Goal: Transaction & Acquisition: Purchase product/service

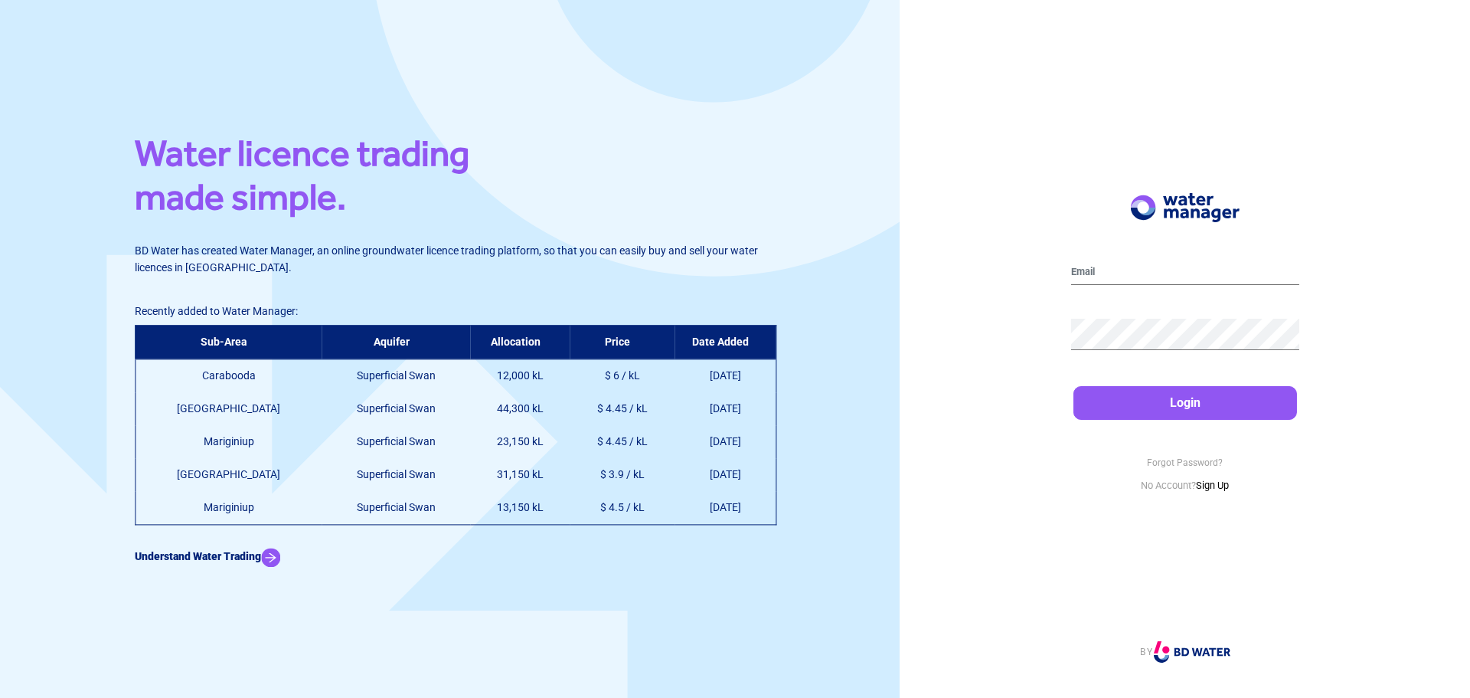
drag, startPoint x: 136, startPoint y: 309, endPoint x: 777, endPoint y: 502, distance: 669.8
click at [777, 501] on div "Water licence trading made simple. BD Water has created Water Manager, an onlin…" at bounding box center [450, 349] width 900 height 698
click at [107, 335] on div "Water licence trading made simple. BD Water has created Water Manager, an onlin…" at bounding box center [450, 349] width 900 height 698
drag, startPoint x: 137, startPoint y: 312, endPoint x: 770, endPoint y: 514, distance: 664.7
click at [765, 514] on div "Water licence trading made simple. BD Water has created Water Manager, an onlin…" at bounding box center [450, 349] width 630 height 436
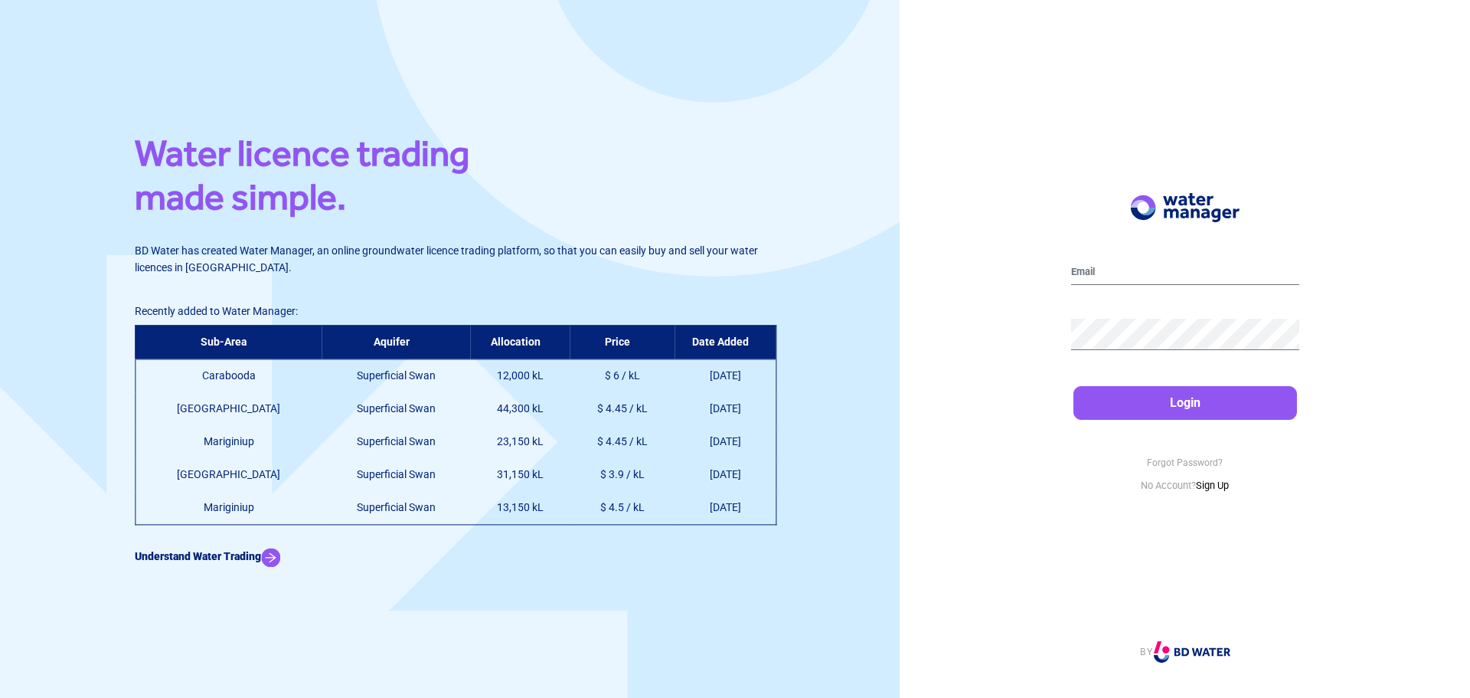
copy div "Recently added to Water Manager: Sub-Area Aquifer Allocation Price Date Added C…"
click at [190, 553] on b "Understand Water Trading" at bounding box center [198, 556] width 126 height 12
click at [1212, 484] on link "Sign Up" at bounding box center [1212, 484] width 33 height 11
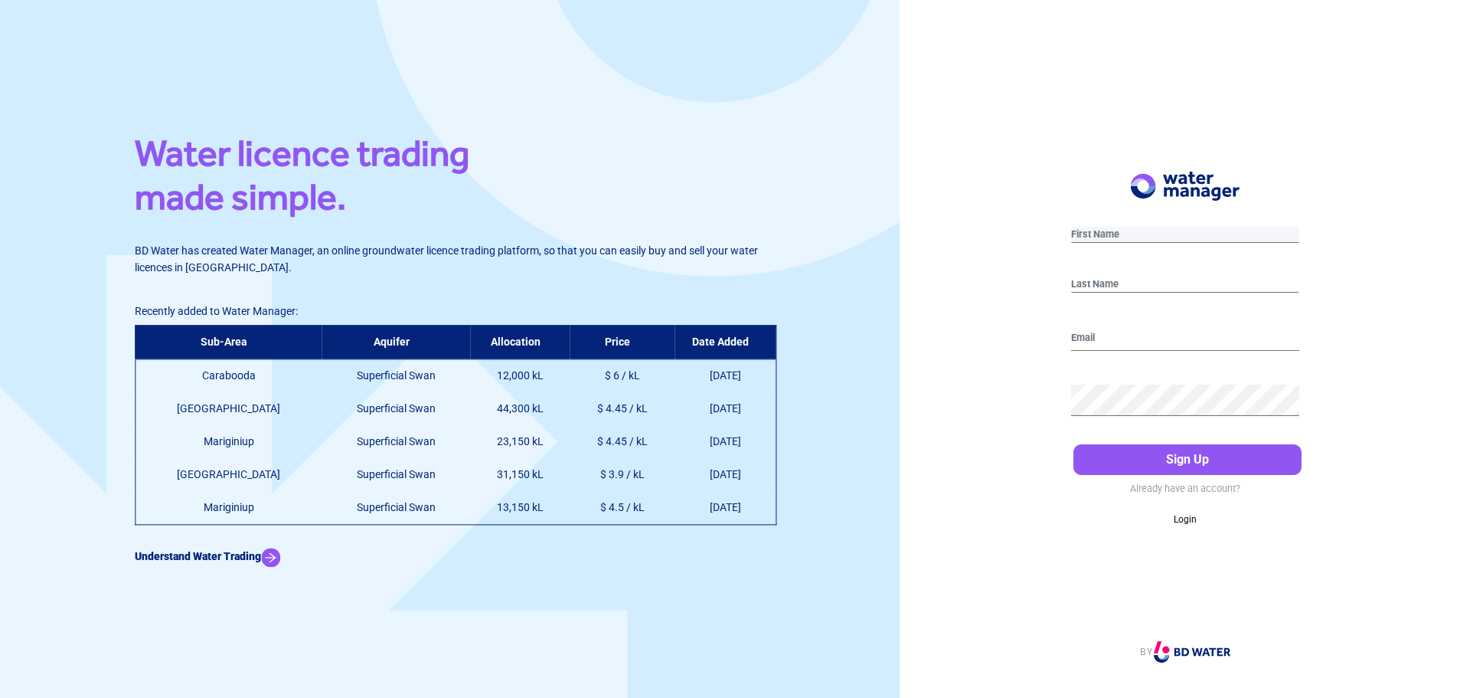
click at [1135, 230] on input "text" at bounding box center [1185, 235] width 228 height 16
type input "[PERSON_NAME]"
type input "[PERSON_NAME][DOMAIN_NAME][EMAIL_ADDRESS][PERSON_NAME][DOMAIN_NAME]"
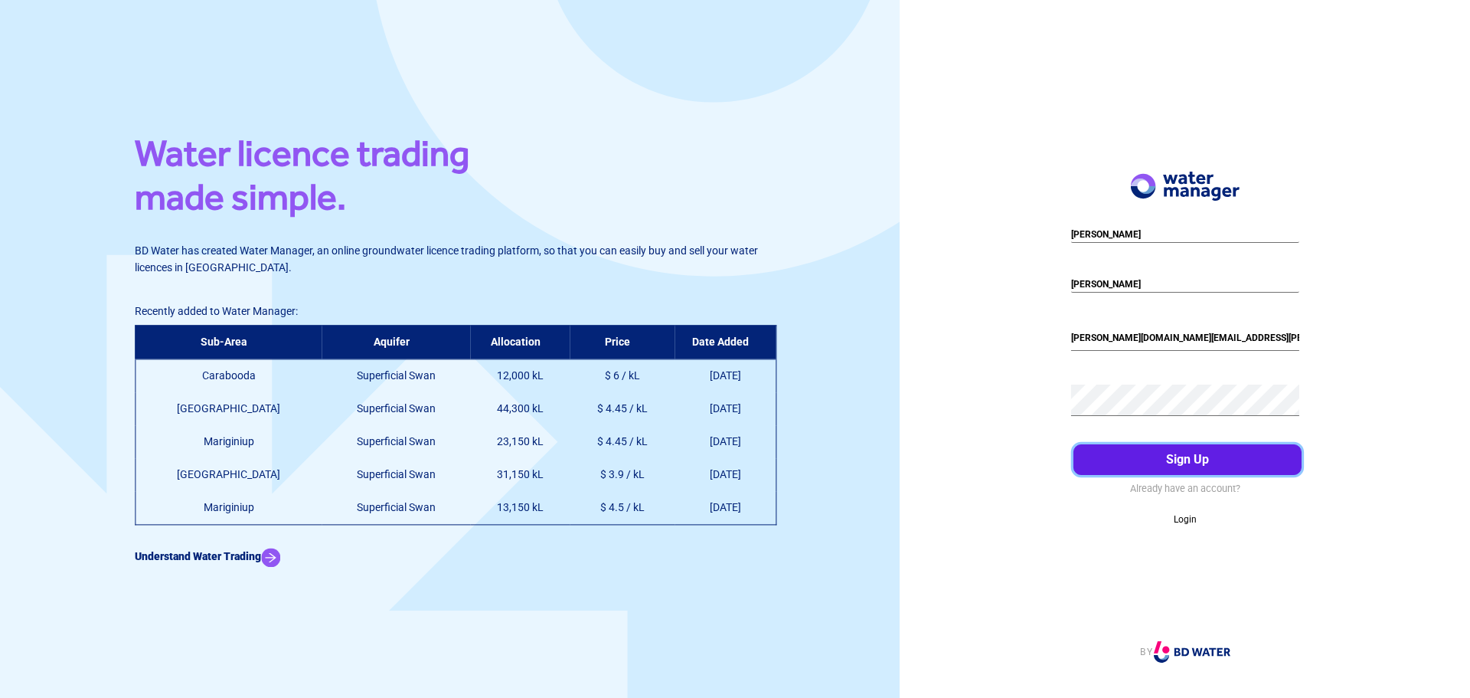
click at [1185, 448] on button "Sign Up" at bounding box center [1188, 459] width 228 height 31
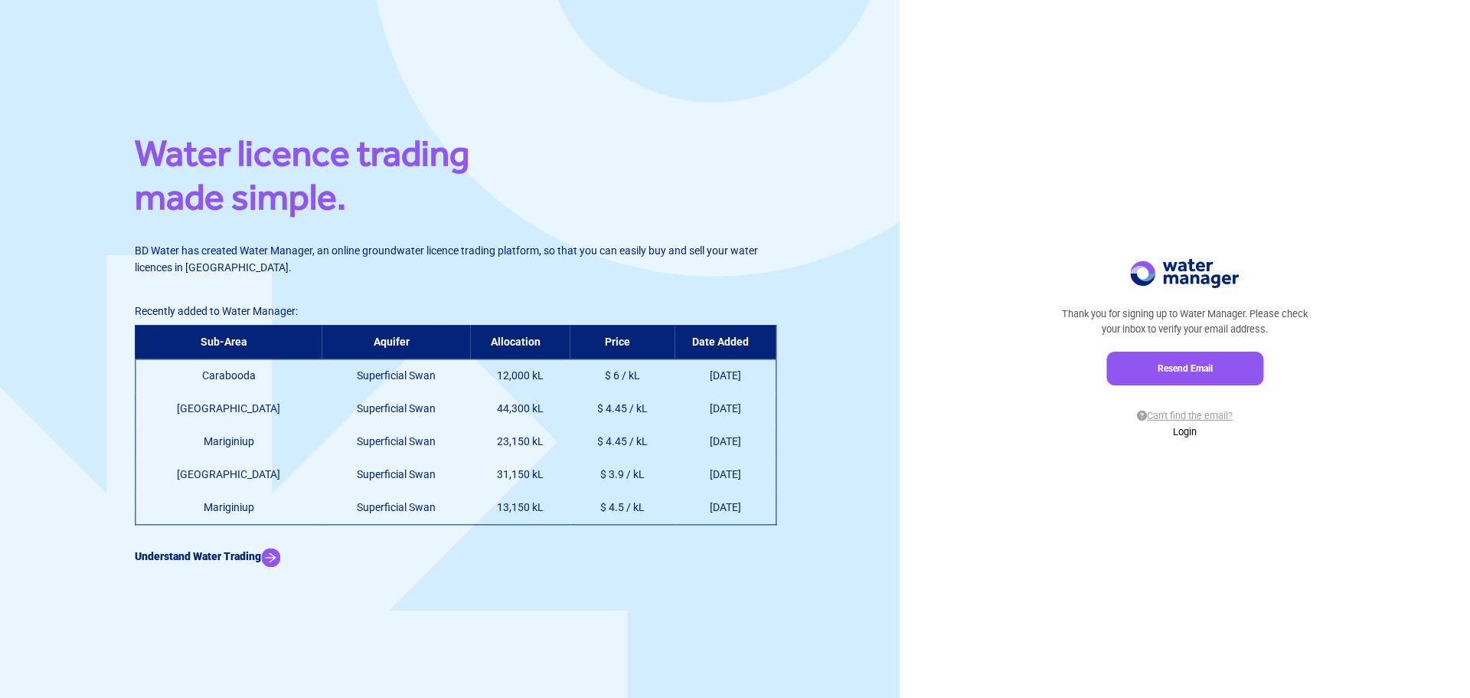
click at [1195, 411] on p "Can't find the email?" at bounding box center [1185, 415] width 262 height 15
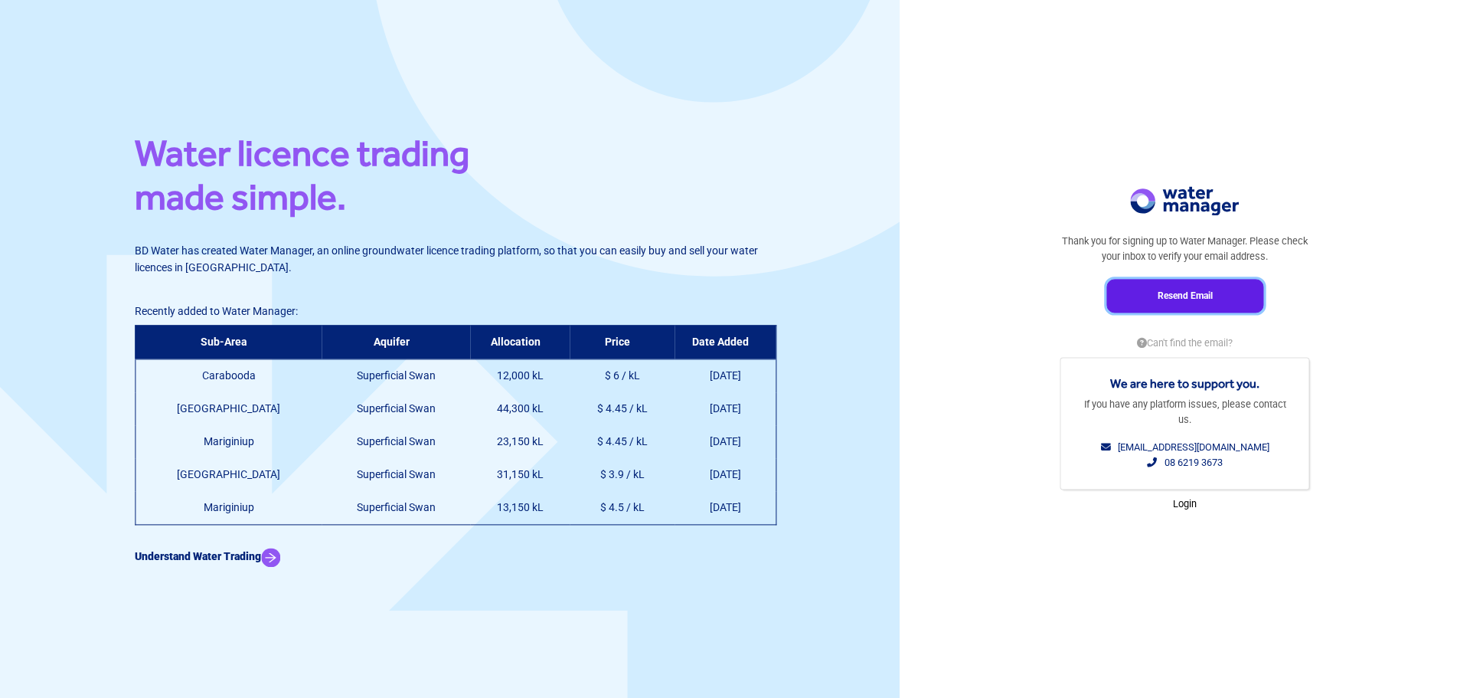
click at [1172, 293] on button "Resend Email" at bounding box center [1184, 296] width 157 height 34
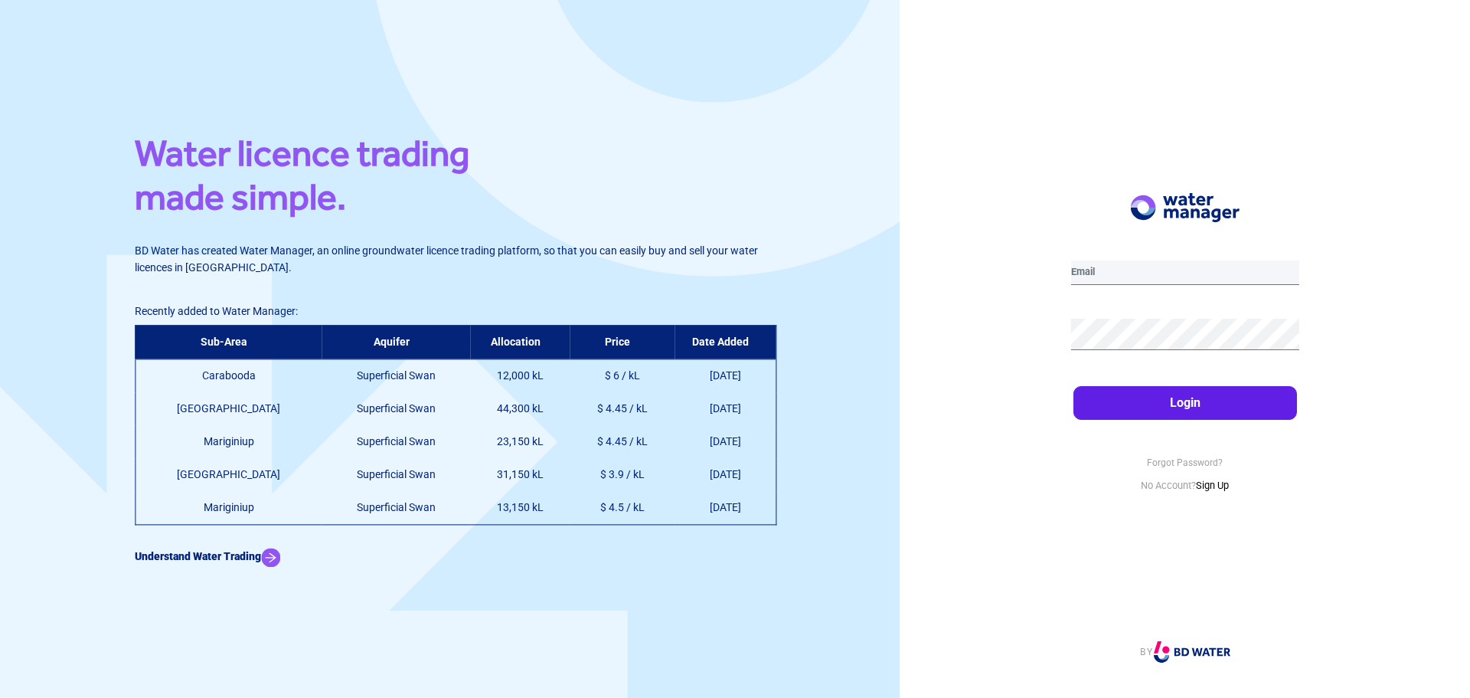
type input "[PERSON_NAME][DOMAIN_NAME][EMAIL_ADDRESS][PERSON_NAME][DOMAIN_NAME]"
click at [1188, 399] on button "Login" at bounding box center [1186, 403] width 224 height 34
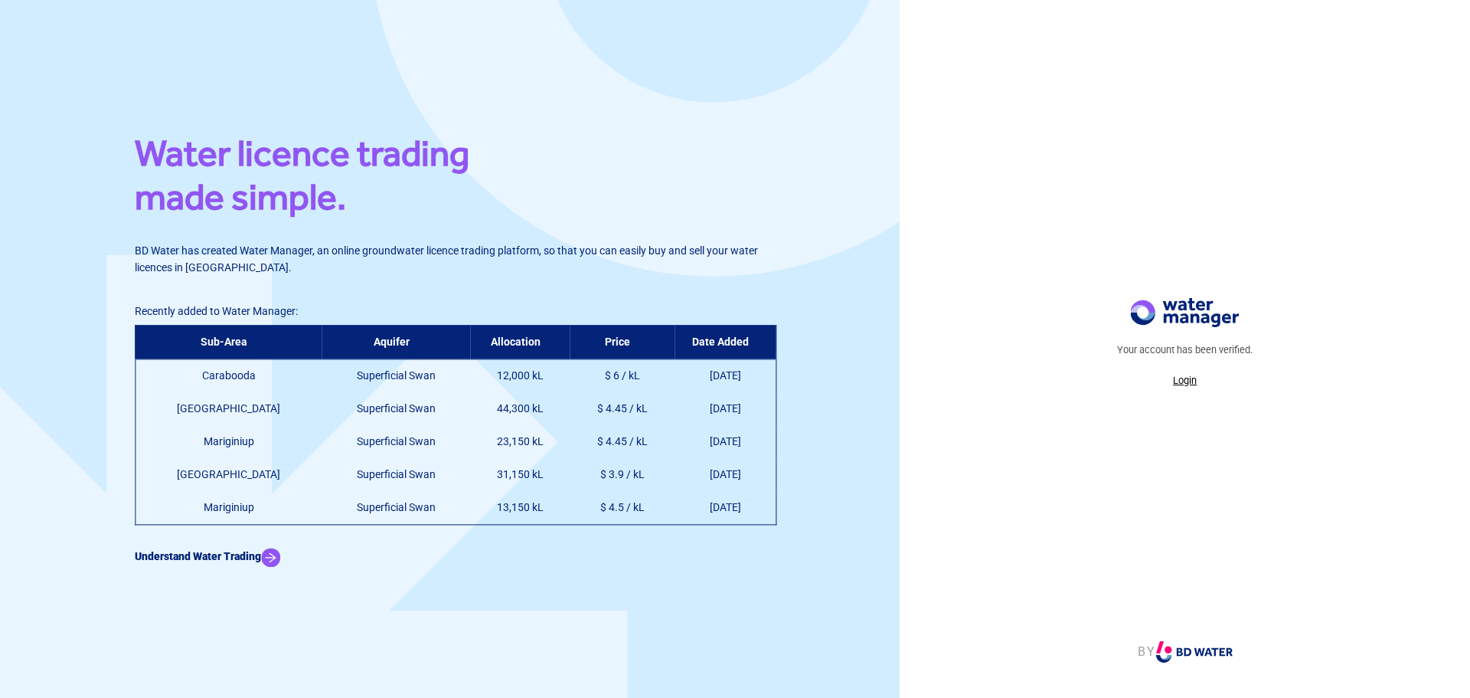
click at [1183, 381] on p "Login" at bounding box center [1185, 380] width 136 height 15
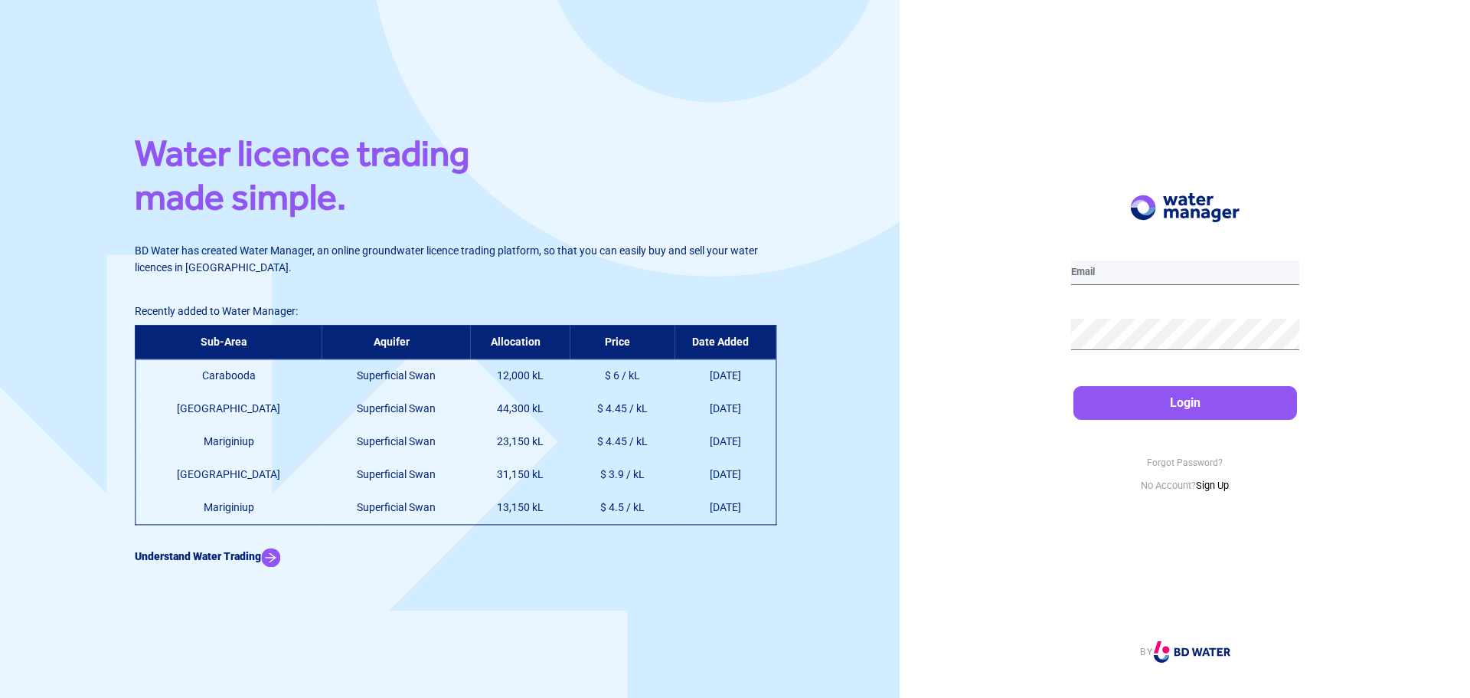
type input "[PERSON_NAME][DOMAIN_NAME][EMAIL_ADDRESS][PERSON_NAME][DOMAIN_NAME]"
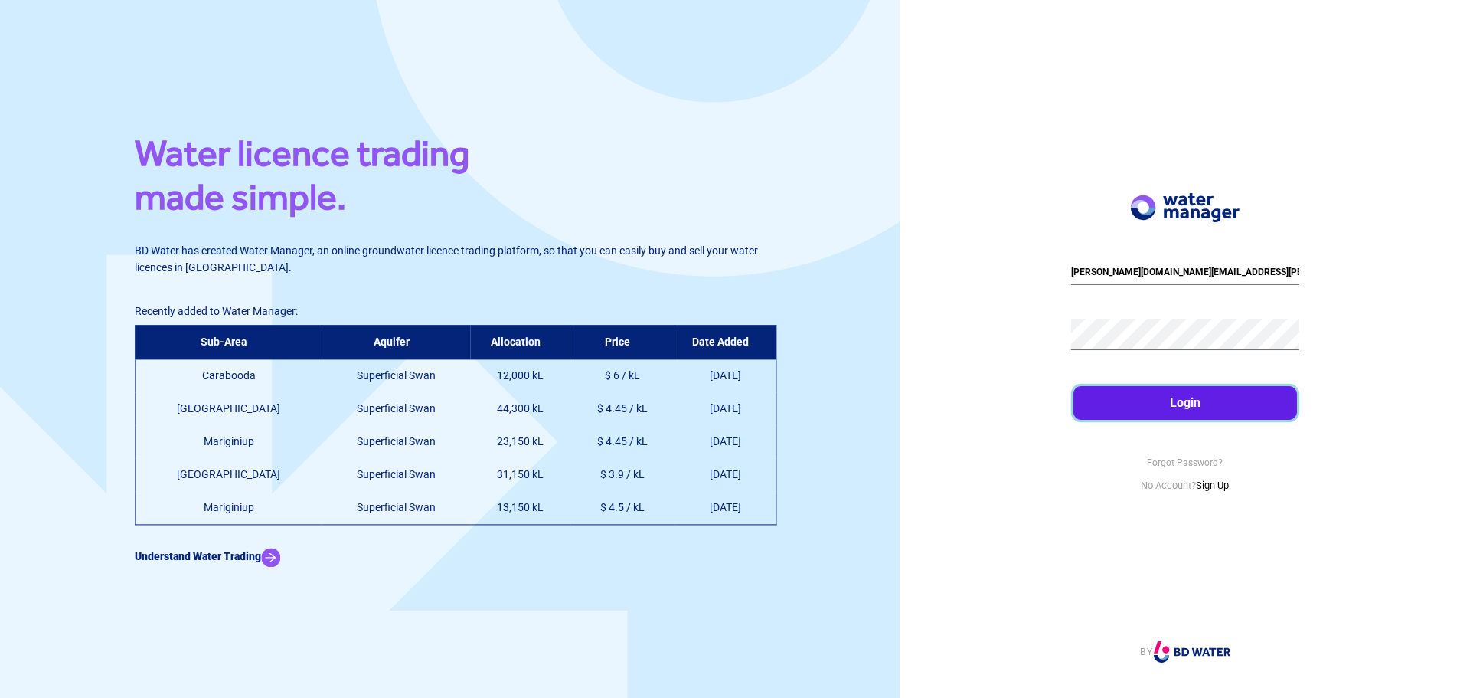
click at [1185, 409] on button "Login" at bounding box center [1186, 403] width 224 height 34
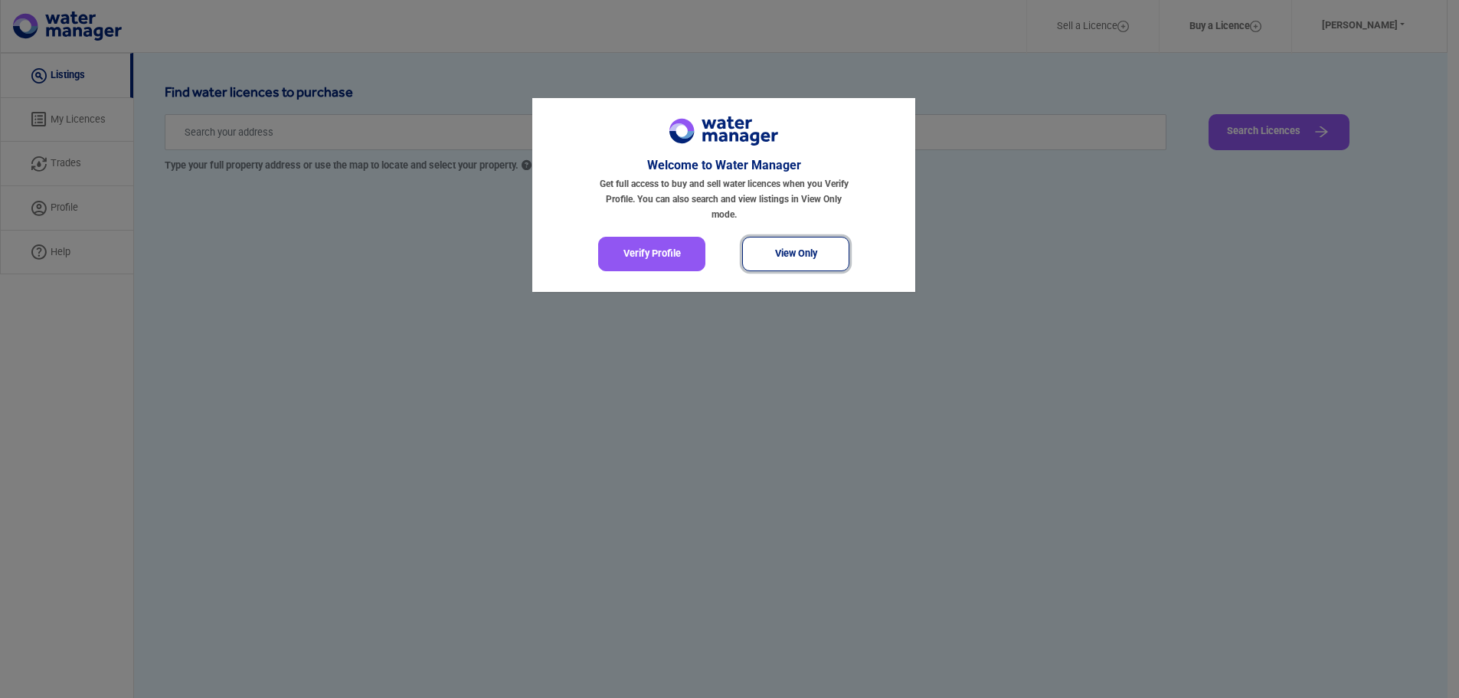
click at [797, 257] on button "View Only" at bounding box center [795, 254] width 107 height 34
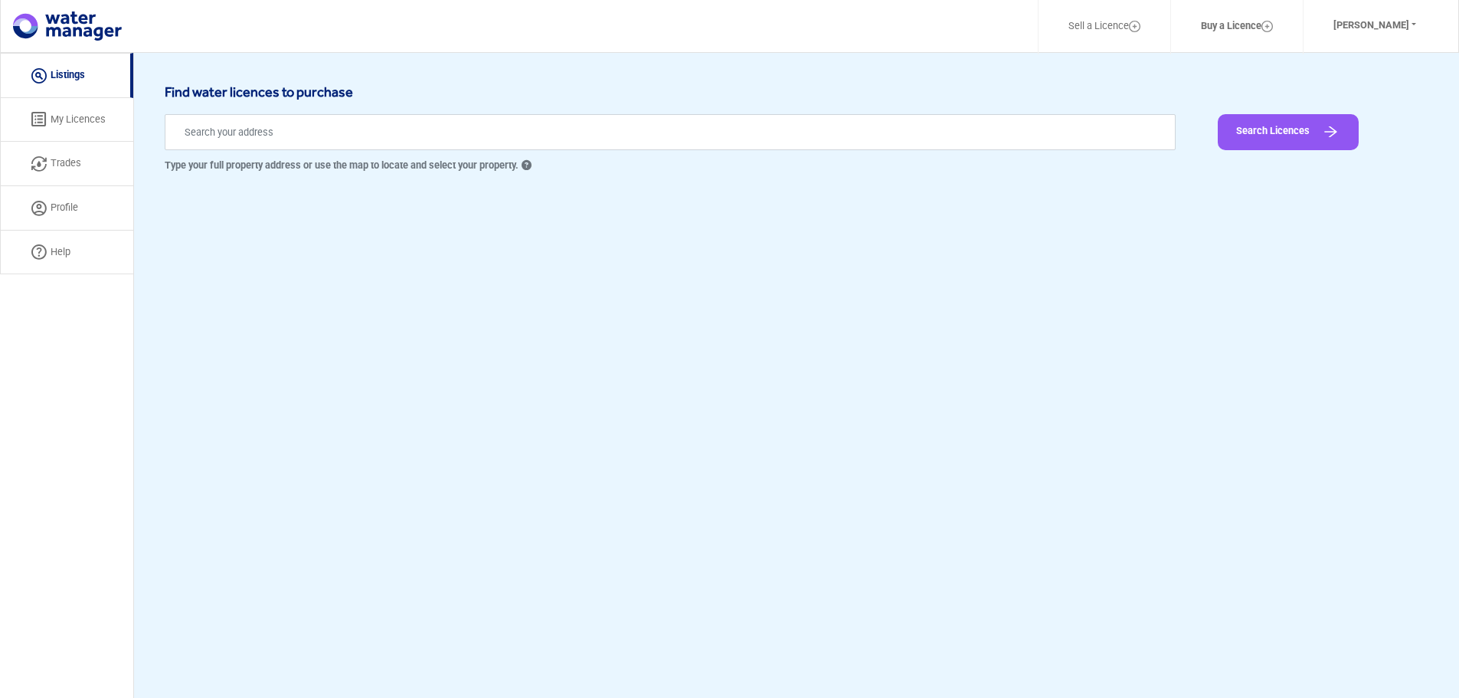
click at [62, 165] on link "Trades" at bounding box center [66, 164] width 133 height 44
select select "active"
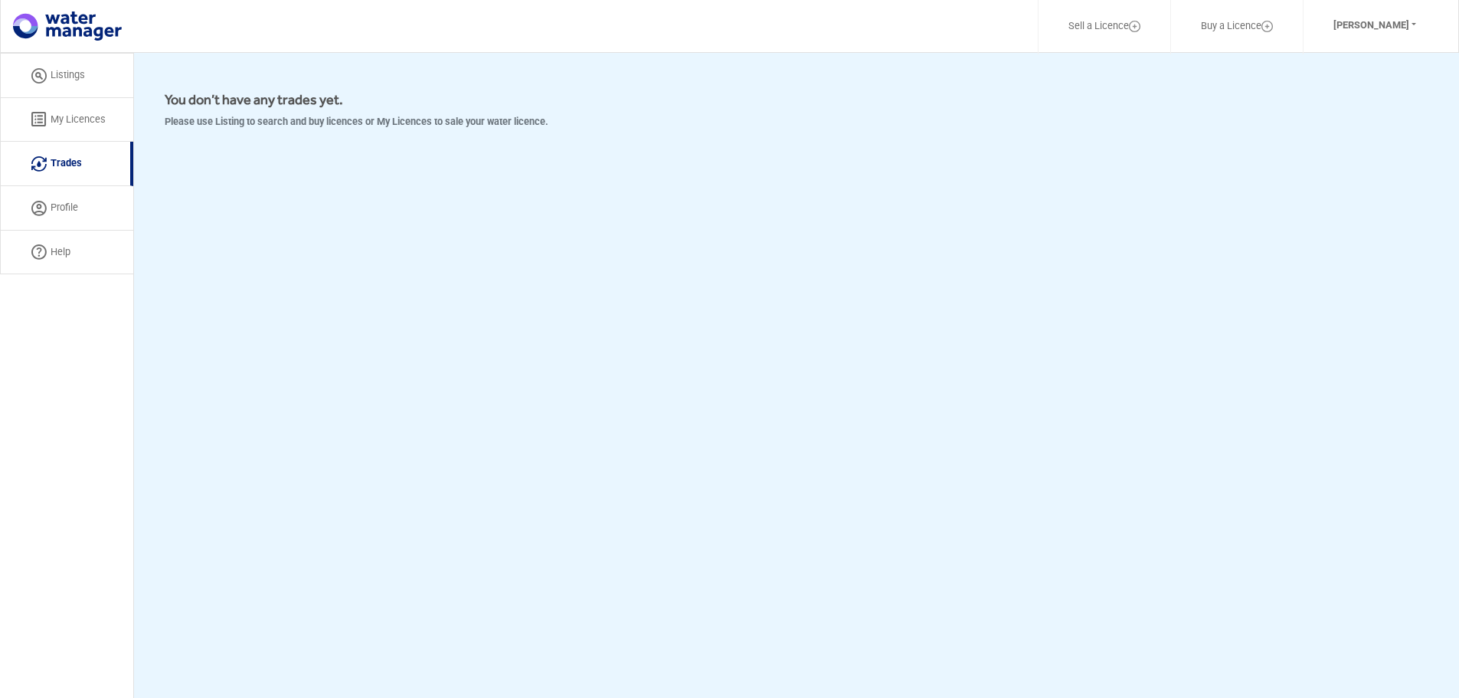
click at [60, 66] on link "Listings" at bounding box center [66, 75] width 133 height 45
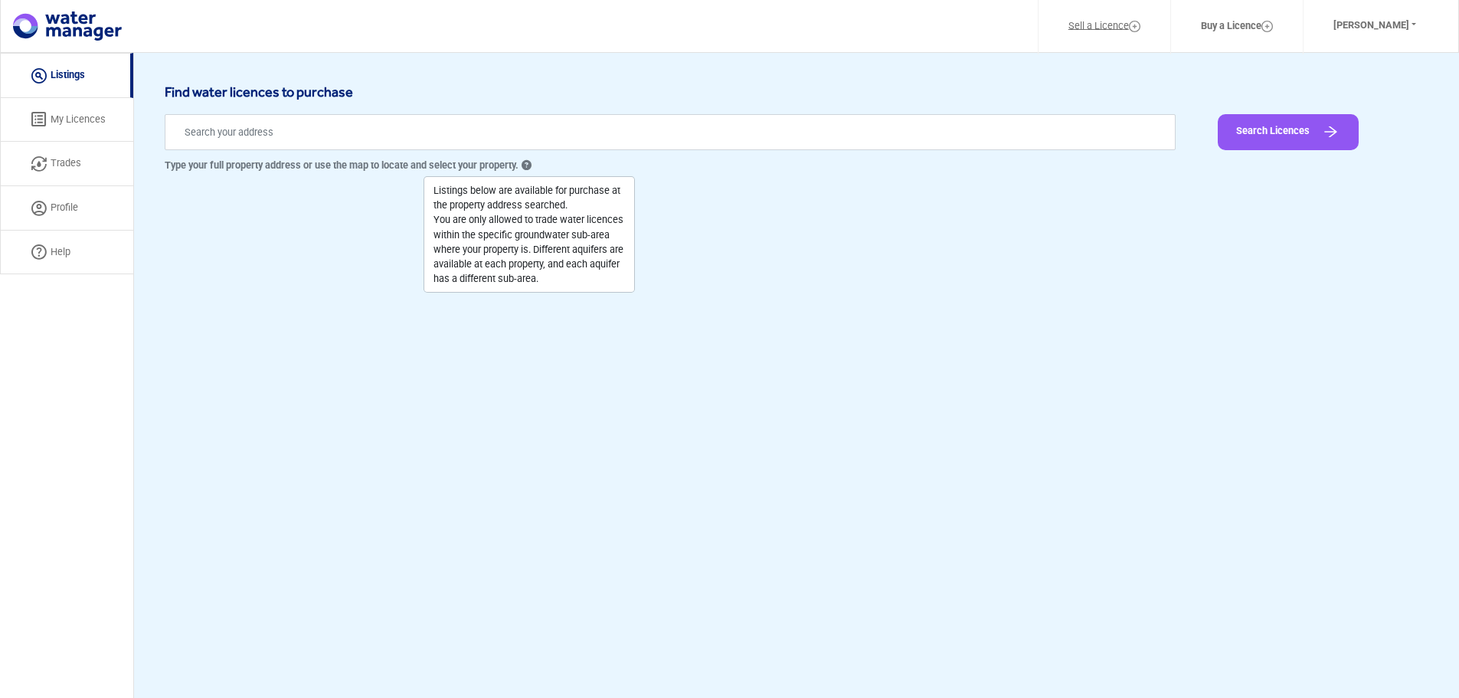
click at [1102, 30] on link "Sell a Licence" at bounding box center [1104, 26] width 112 height 36
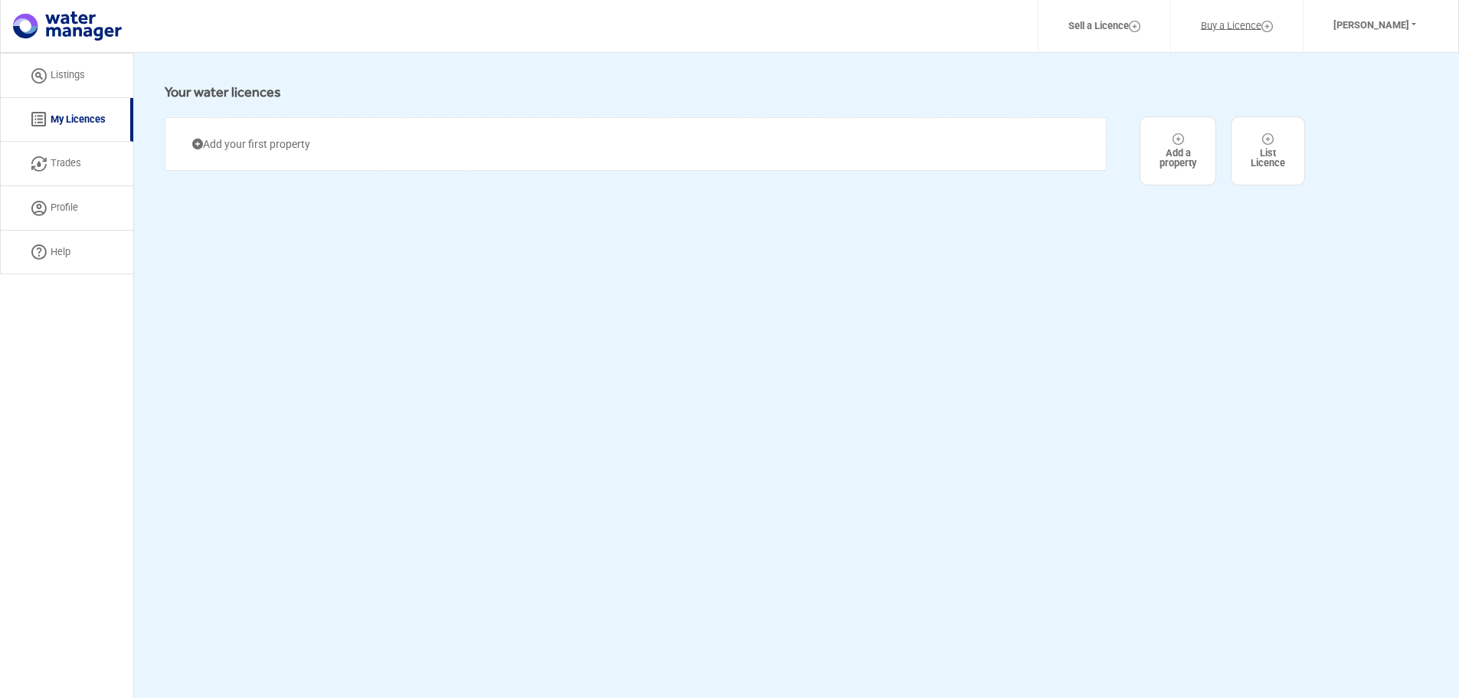
click at [1260, 31] on link "Buy a Licence" at bounding box center [1237, 26] width 112 height 36
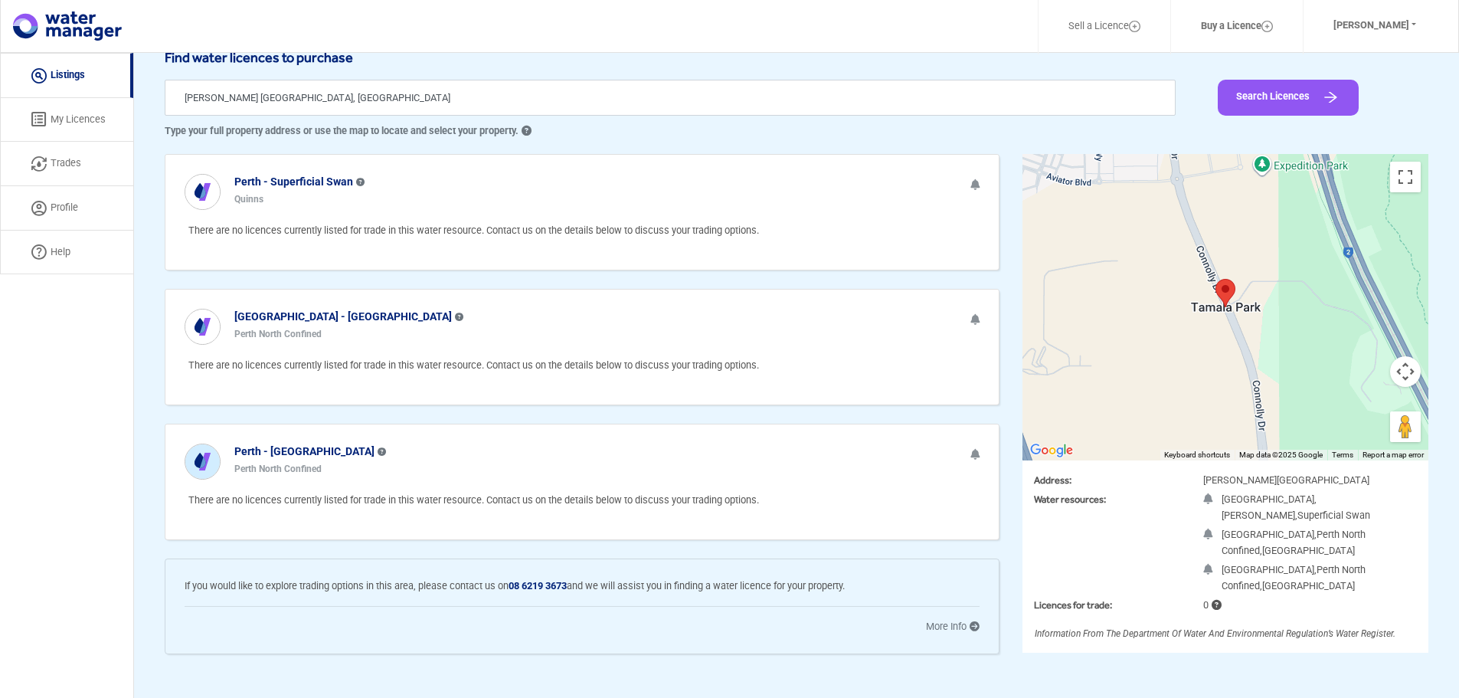
scroll to position [53, 0]
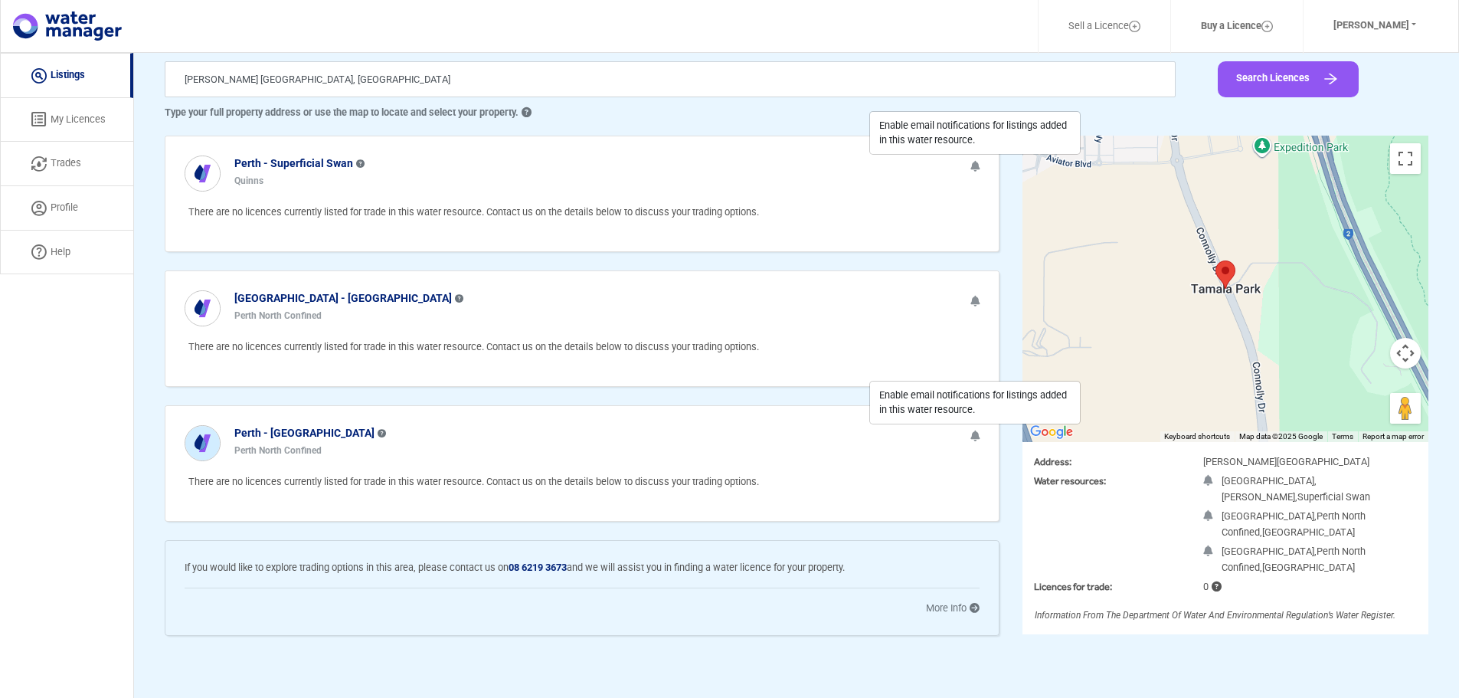
click at [977, 165] on icon at bounding box center [974, 166] width 9 height 11
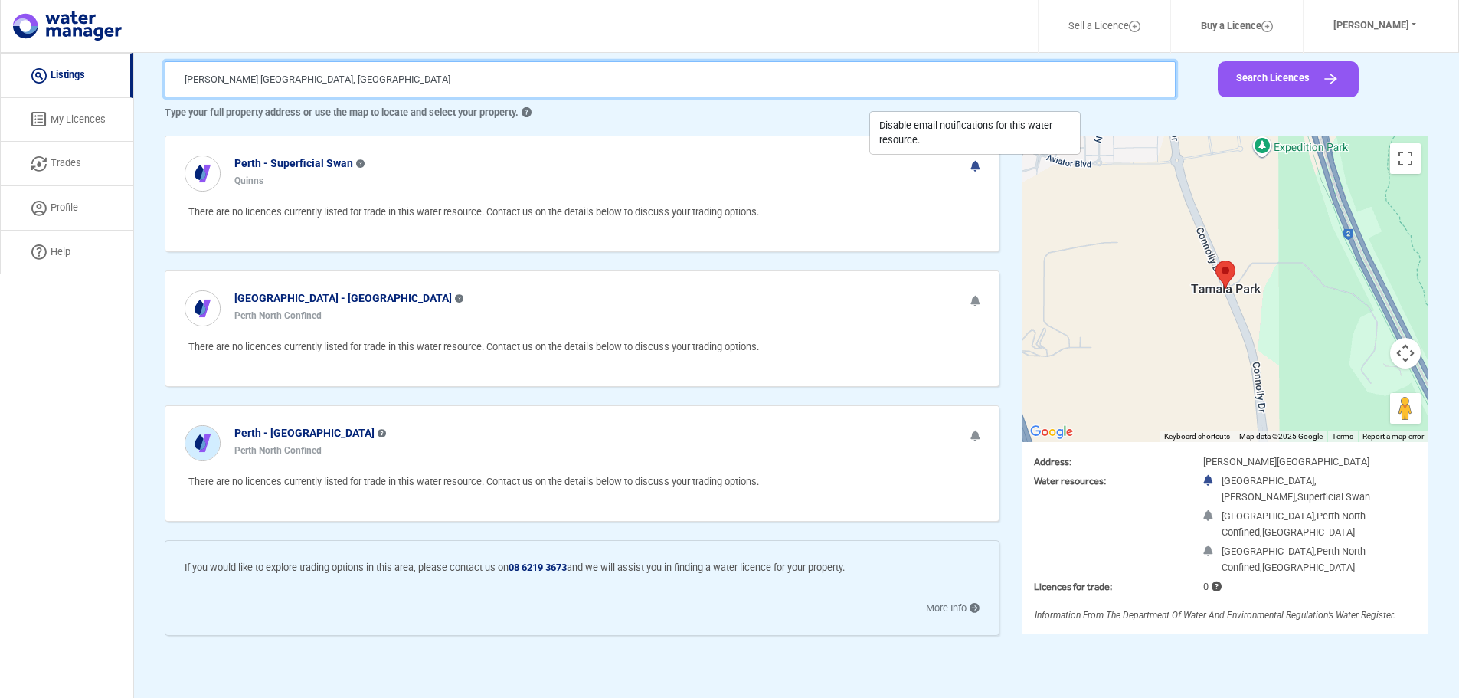
drag, startPoint x: 349, startPoint y: 93, endPoint x: 16, endPoint y: 115, distance: 333.8
click at [16, 115] on div "Sell a Licence Buy a Licence Sarah Hughes Profile Log Out Listing My Licences T…" at bounding box center [729, 349] width 1459 height 698
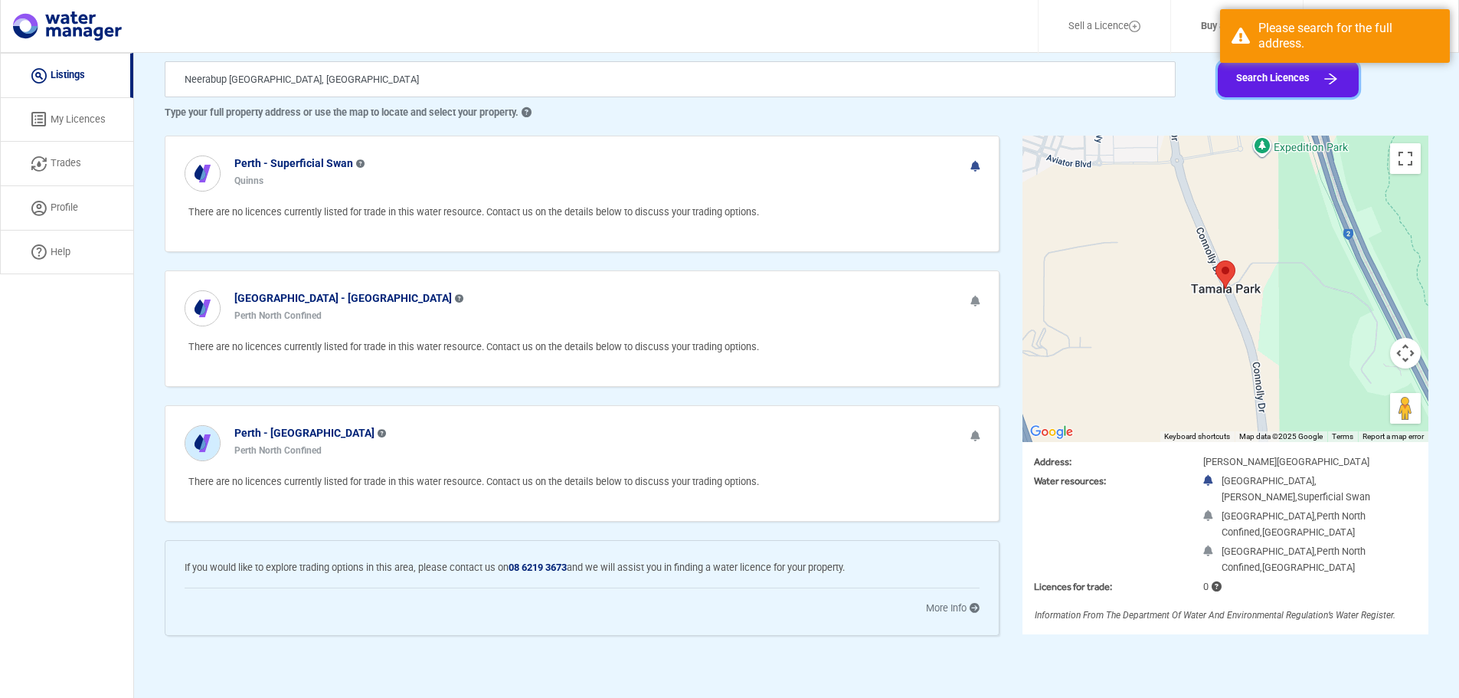
click at [1247, 80] on button "Search Licences" at bounding box center [1287, 79] width 141 height 36
click at [1329, 76] on img "submit" at bounding box center [1330, 78] width 19 height 15
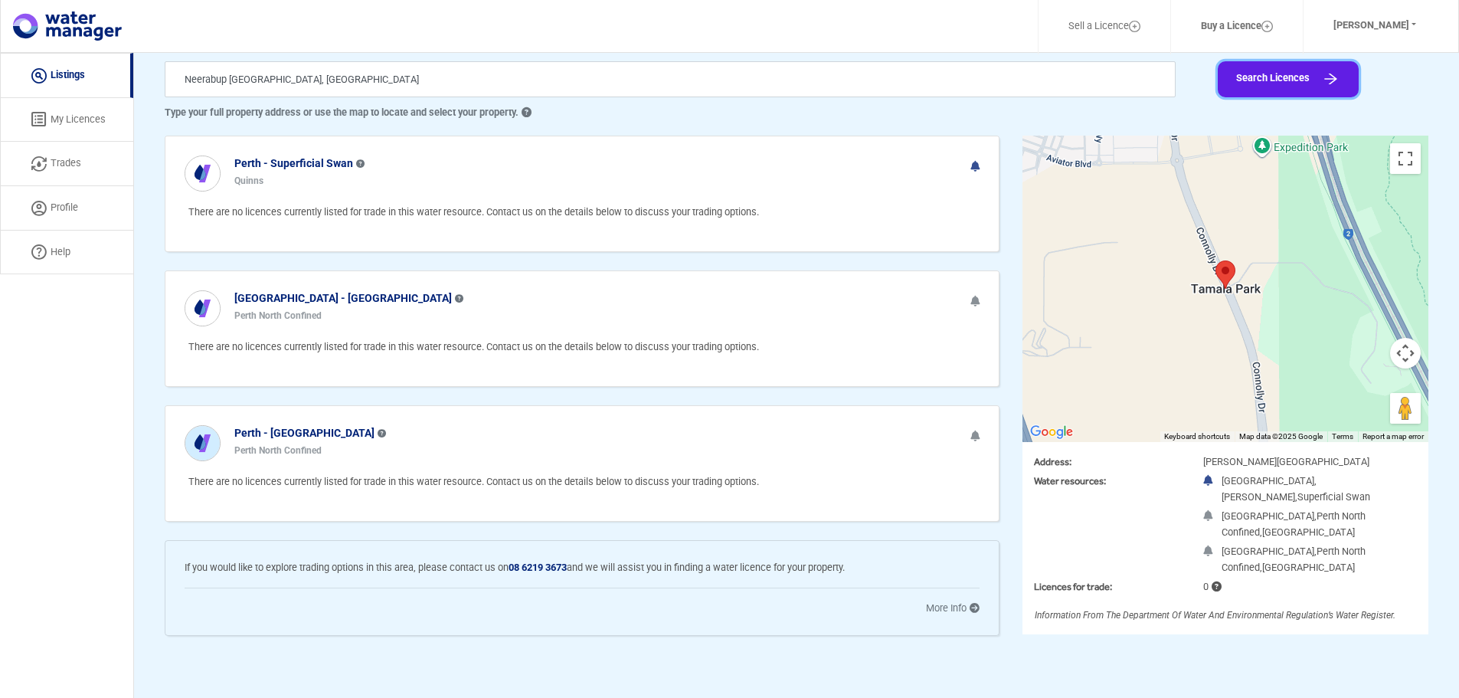
click at [1300, 80] on button "Search Licences" at bounding box center [1287, 79] width 141 height 36
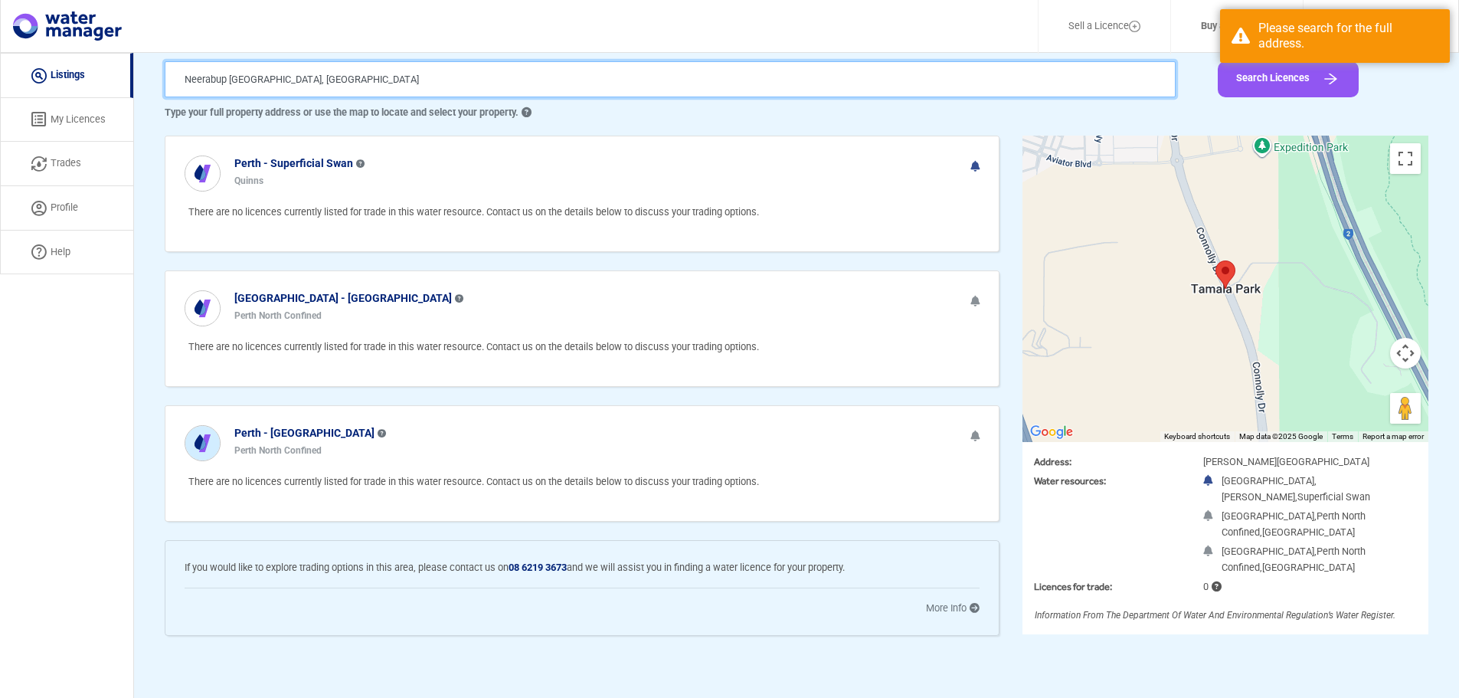
click at [199, 82] on input "Neerabup WA, Australia" at bounding box center [670, 79] width 1011 height 36
click at [184, 77] on input "Neerabup WA, Australia" at bounding box center [670, 79] width 1011 height 36
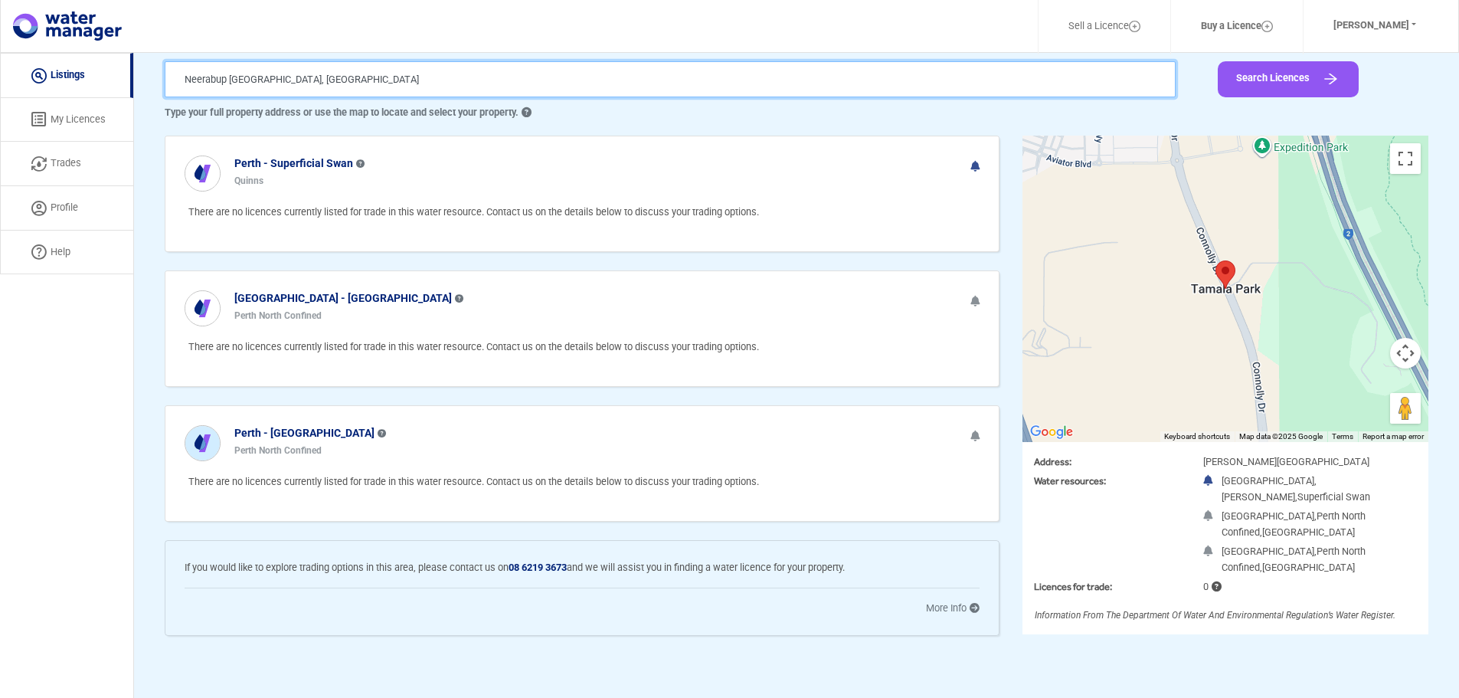
drag, startPoint x: 308, startPoint y: 93, endPoint x: 34, endPoint y: 97, distance: 273.4
click at [34, 97] on div "Sell a Licence Buy a Licence Sarah Hughes Profile Log Out Listing My Licences T…" at bounding box center [729, 349] width 1459 height 698
paste input "Lot 801 Pederick Rd Neerabup"
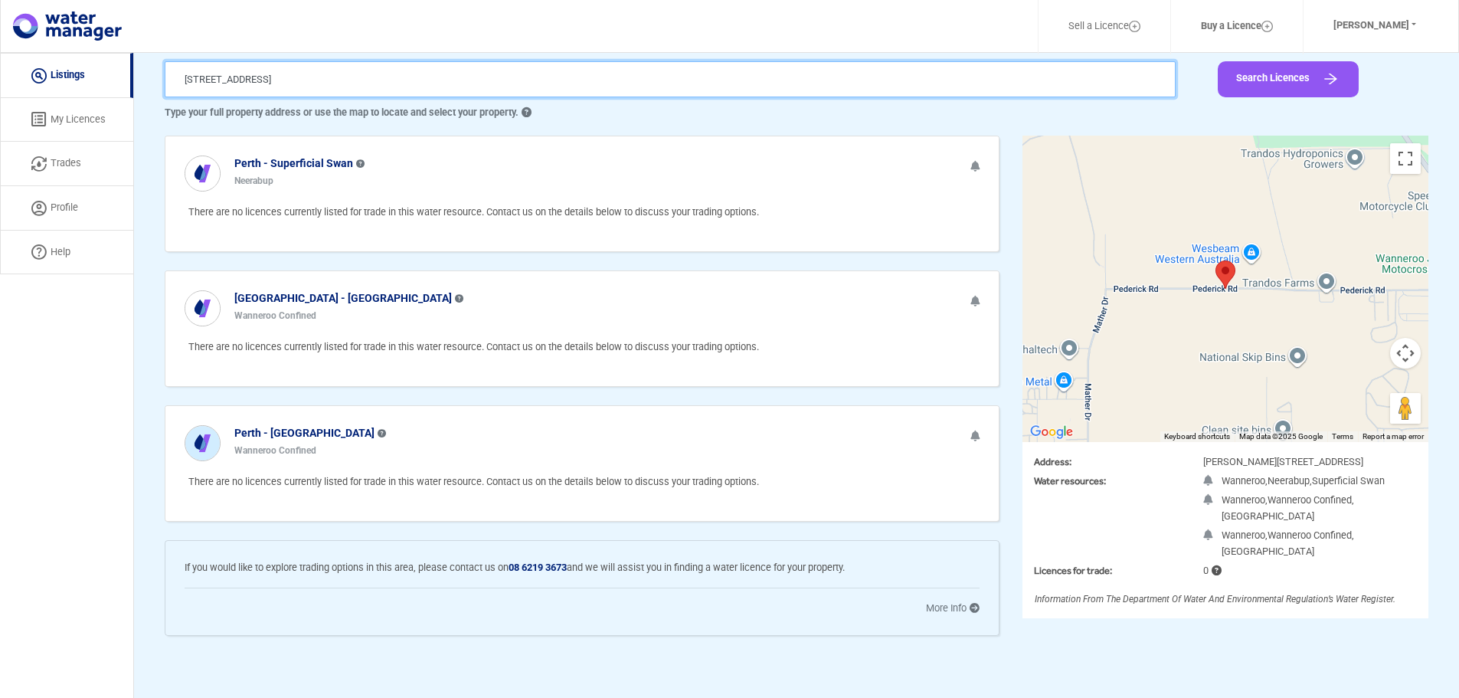
drag, startPoint x: 423, startPoint y: 83, endPoint x: 0, endPoint y: 70, distance: 422.8
click at [0, 70] on div "Sell a Licence Buy a Licence Sarah Hughes Profile Log Out Listing My Licences T…" at bounding box center [729, 349] width 1459 height 698
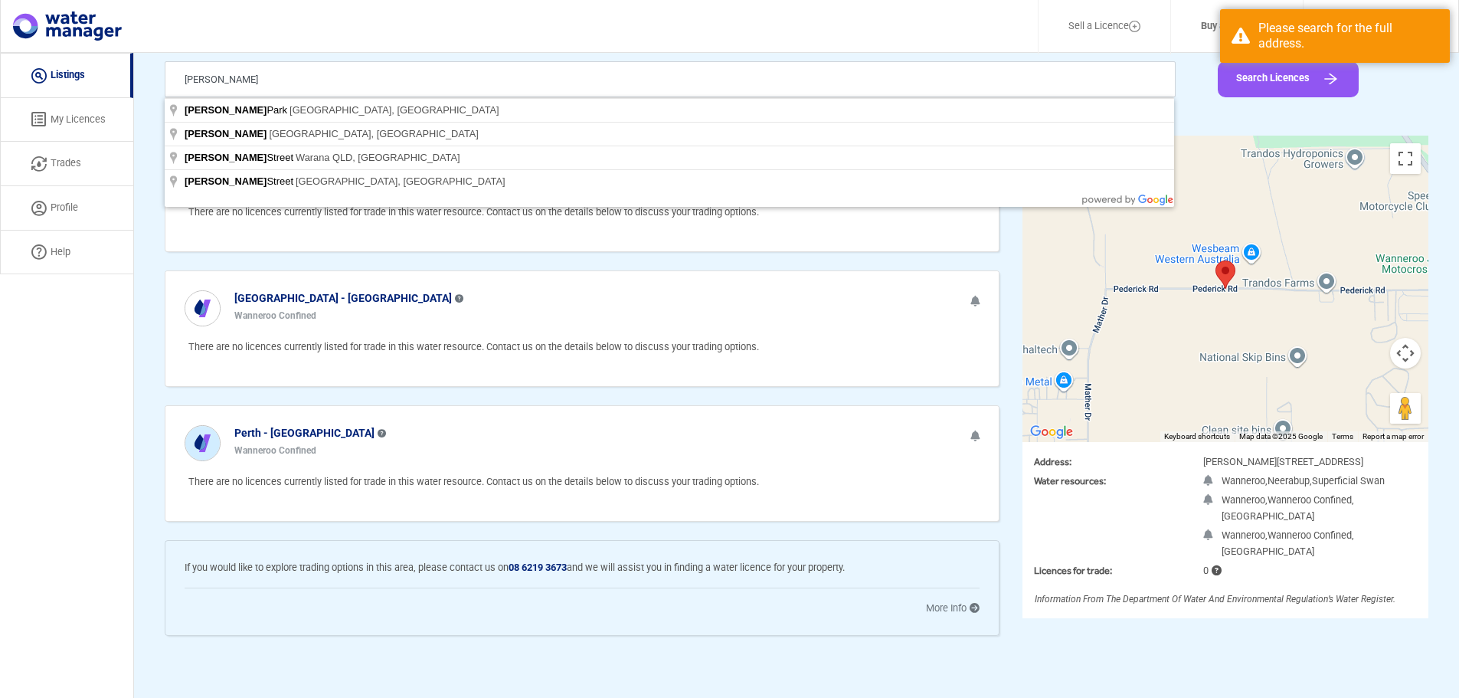
type input "Tamala Park WA, Australia"
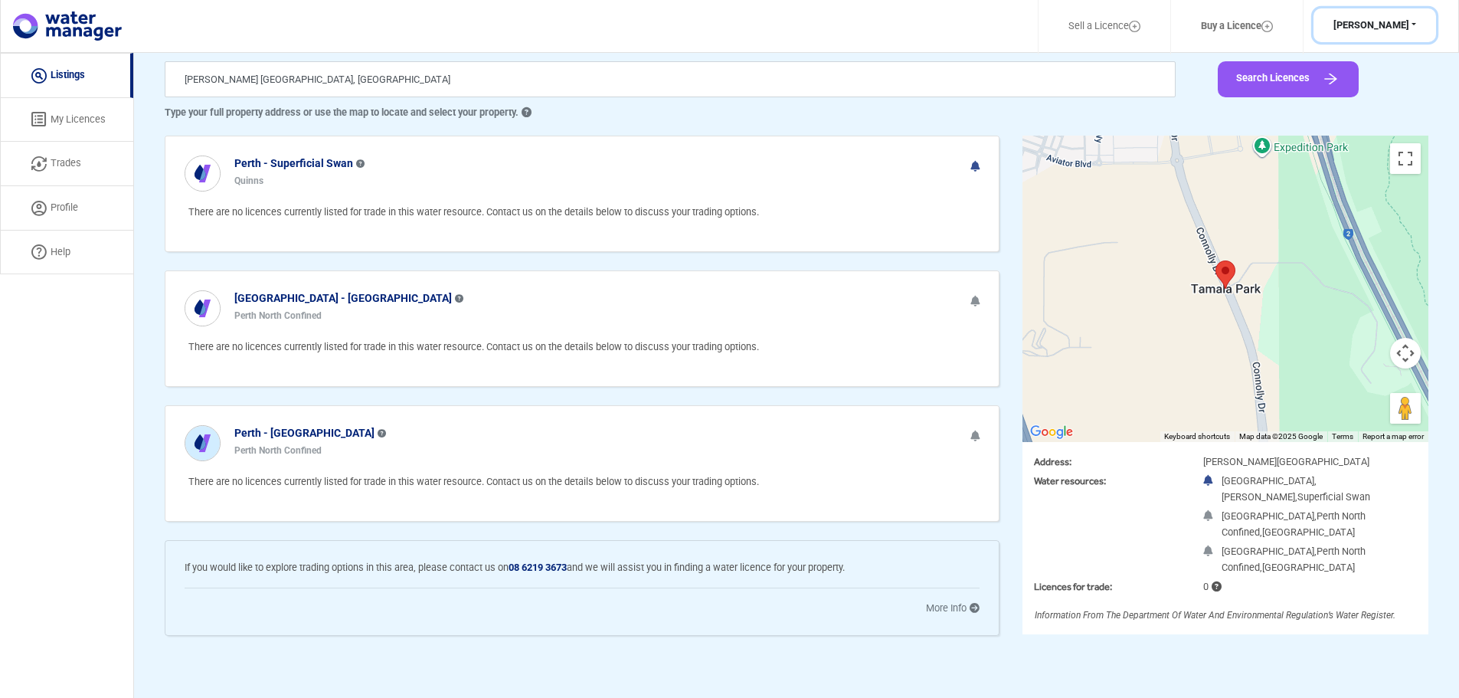
click at [1409, 19] on button "Sarah Hughes" at bounding box center [1374, 25] width 123 height 34
click at [1388, 80] on button "Log Out" at bounding box center [1372, 84] width 121 height 21
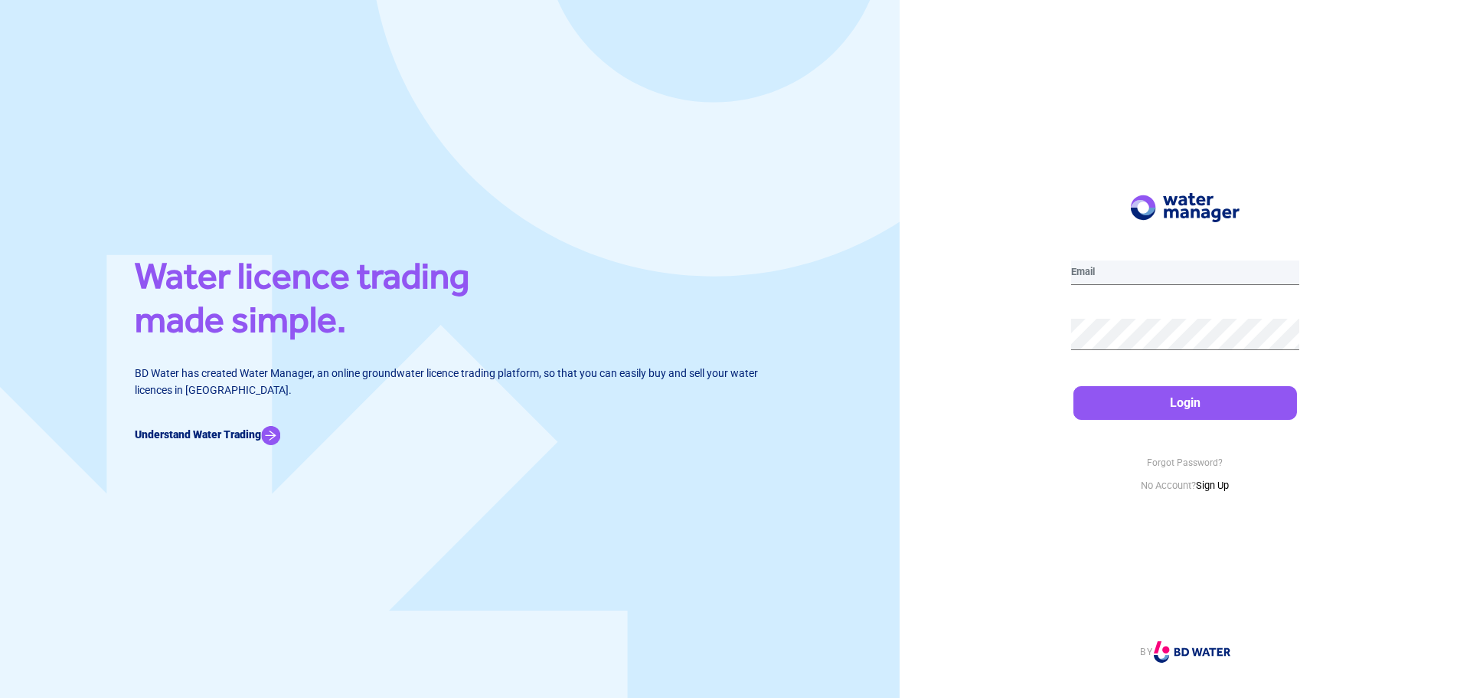
type input "[PERSON_NAME][DOMAIN_NAME][EMAIL_ADDRESS][PERSON_NAME][DOMAIN_NAME]"
